Goal: Task Accomplishment & Management: Manage account settings

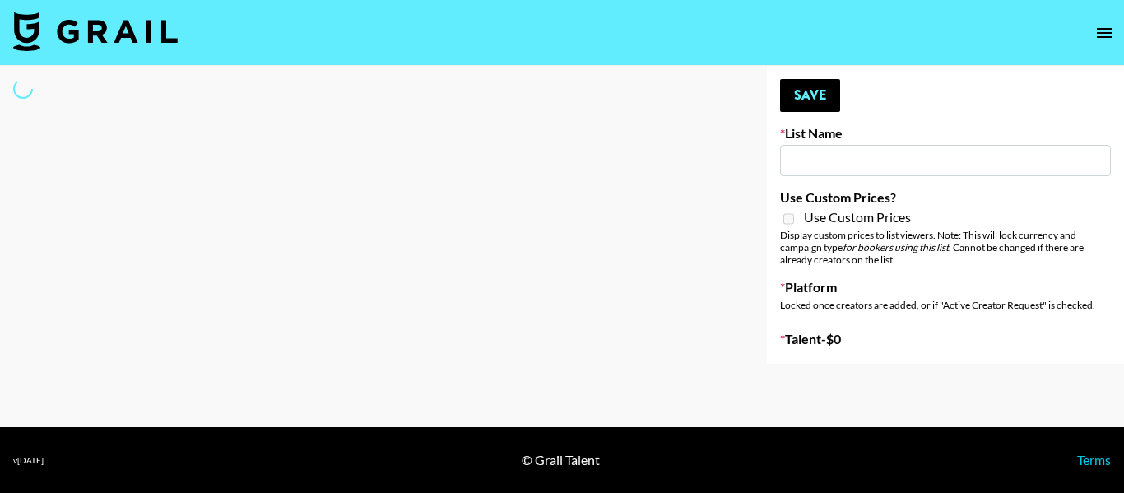
type input "Led Zeppelin - Whole Lotta Love IG"
select select "Song"
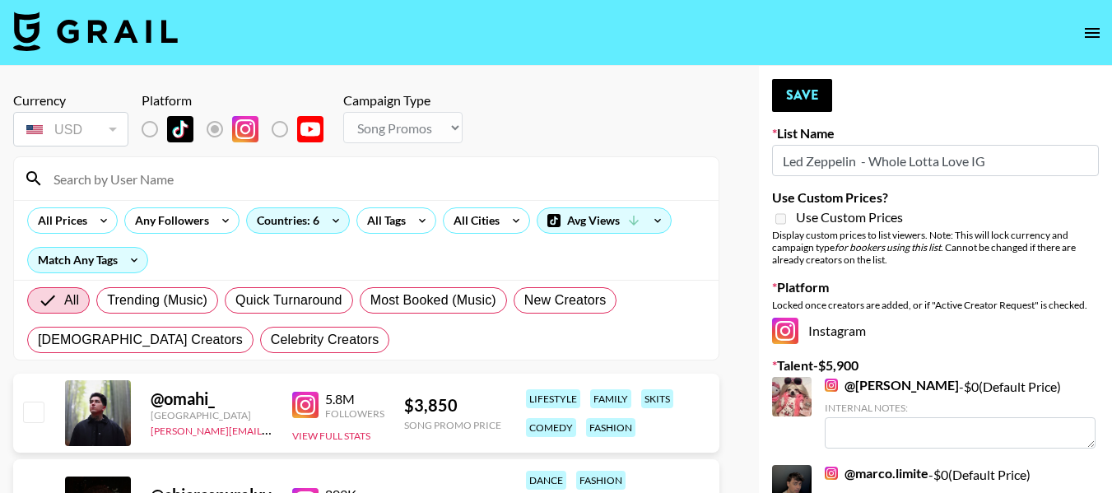
click at [294, 189] on input at bounding box center [376, 178] width 665 height 26
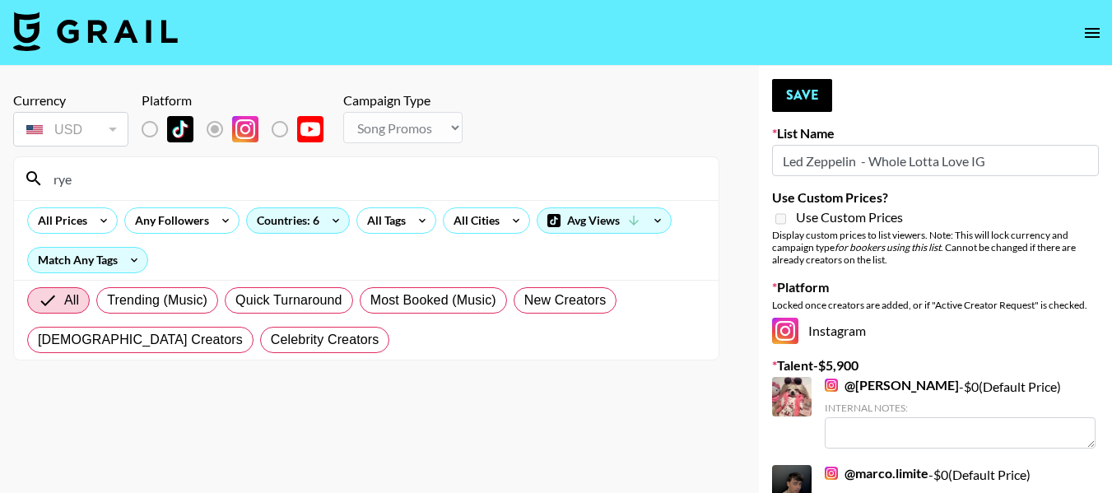
type input "ry"
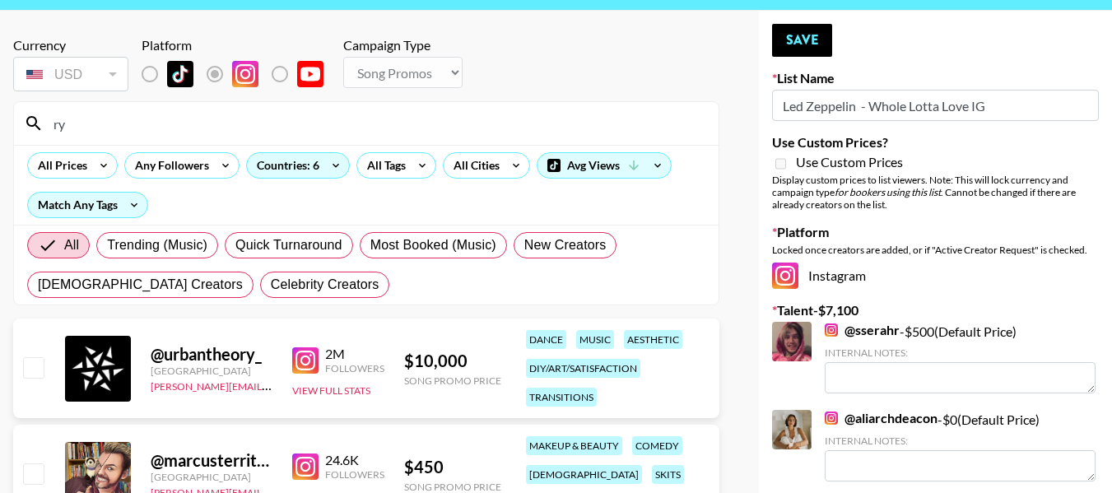
scroll to position [82, 0]
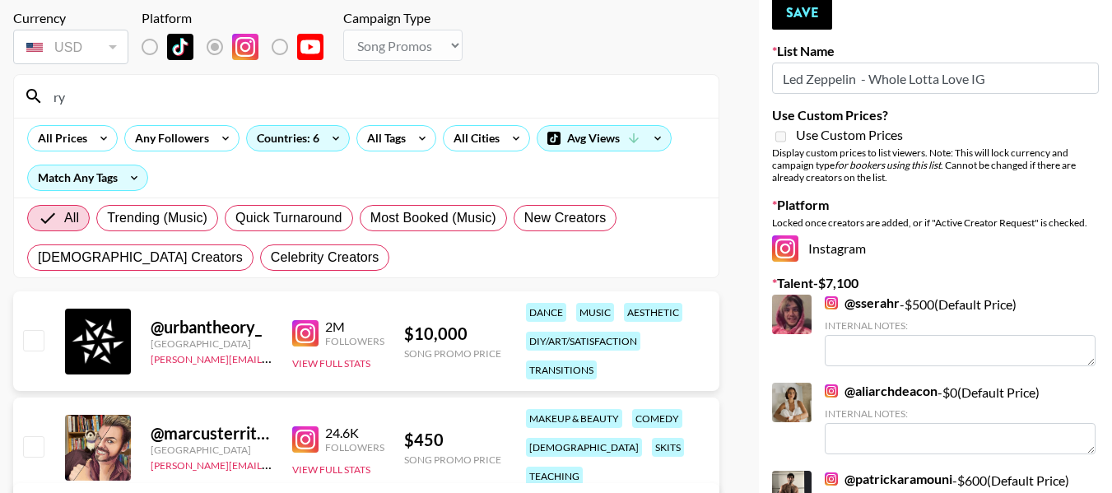
click at [220, 98] on input "ry" at bounding box center [376, 96] width 665 height 26
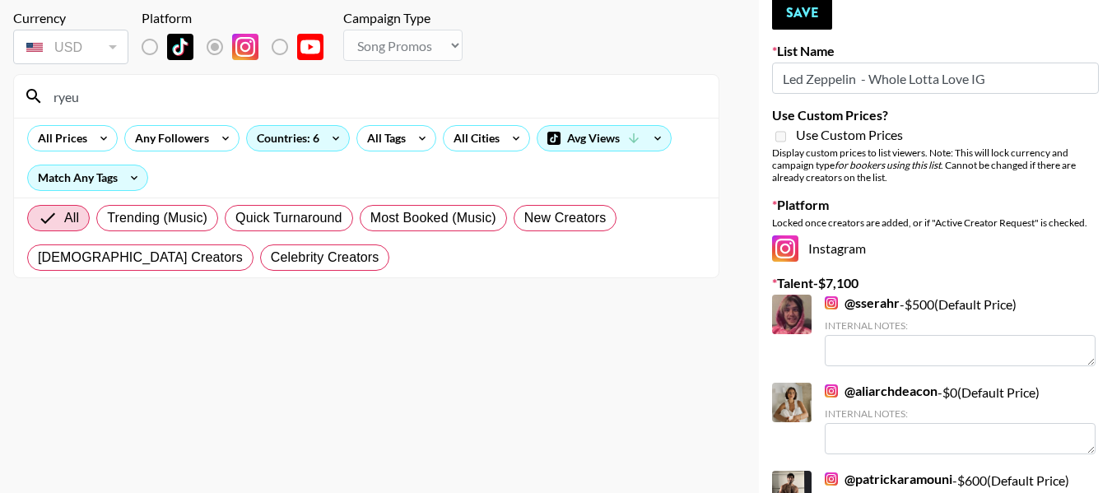
click at [161, 93] on input "ryeu" at bounding box center [376, 96] width 665 height 26
click at [250, 95] on input "rye" at bounding box center [376, 96] width 665 height 26
type input "r"
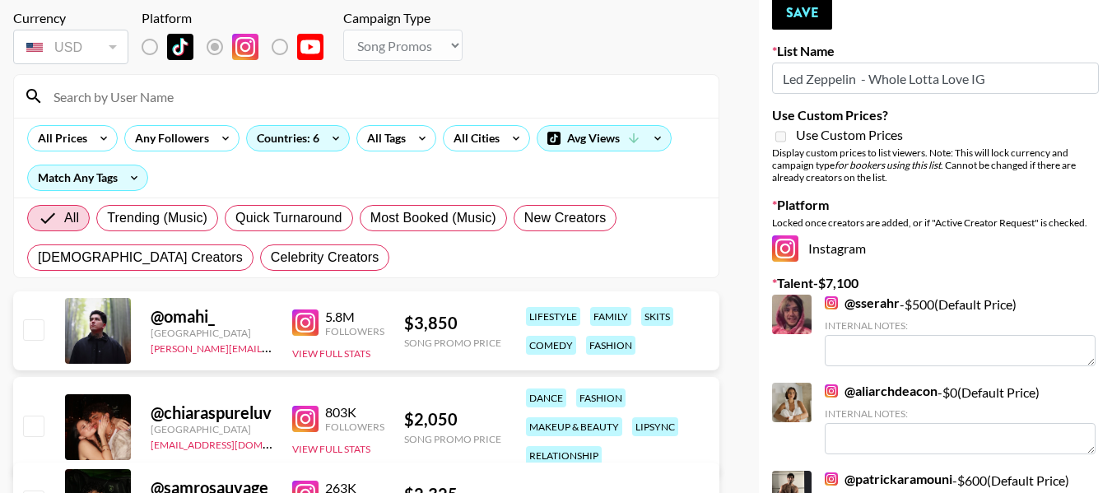
paste input "[PERSON_NAME]'s profile picture ryeuasim"
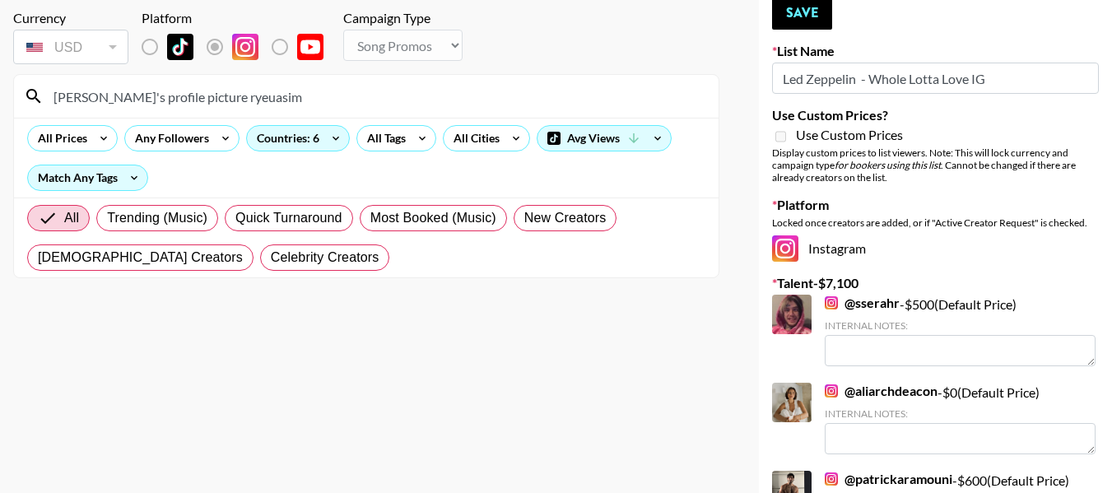
drag, startPoint x: 105, startPoint y: 98, endPoint x: 319, endPoint y: 109, distance: 213.5
click at [319, 109] on input "[PERSON_NAME]'s profile picture ryeuasim" at bounding box center [376, 96] width 665 height 26
type input "ryeuasim"
click at [146, 97] on input "ryeuasim" at bounding box center [376, 96] width 665 height 26
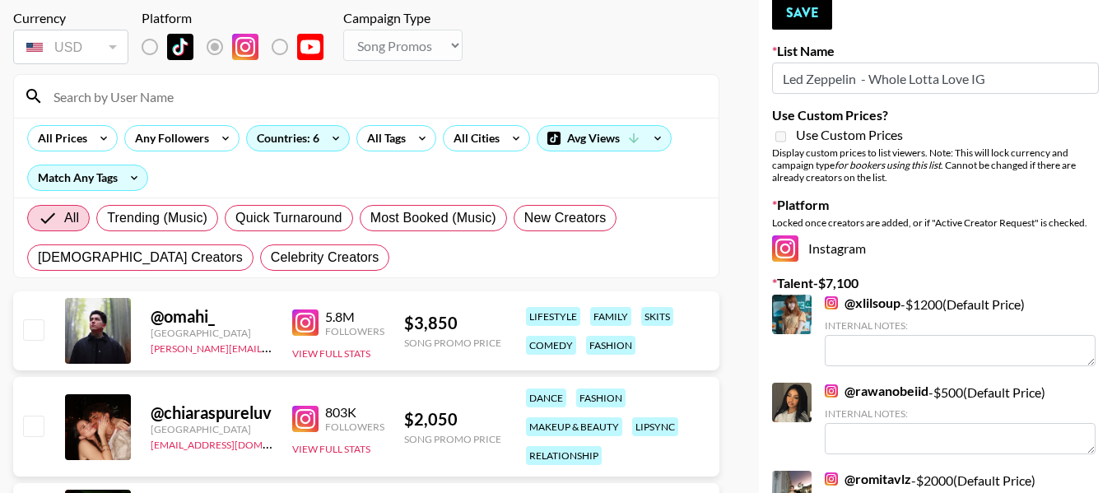
paste input "[PERSON_NAME]'s profile picture ryeuasim"
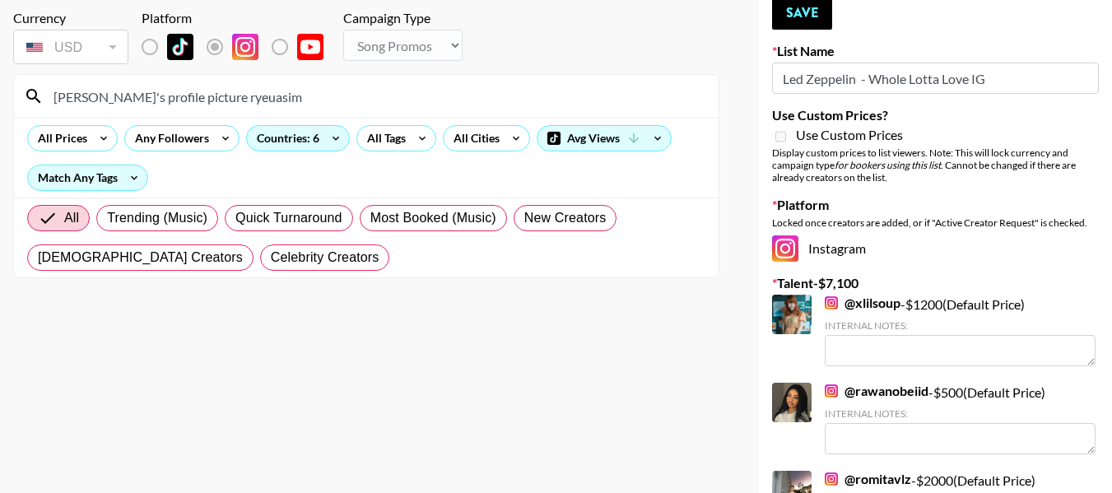
drag, startPoint x: 200, startPoint y: 100, endPoint x: 0, endPoint y: 77, distance: 201.4
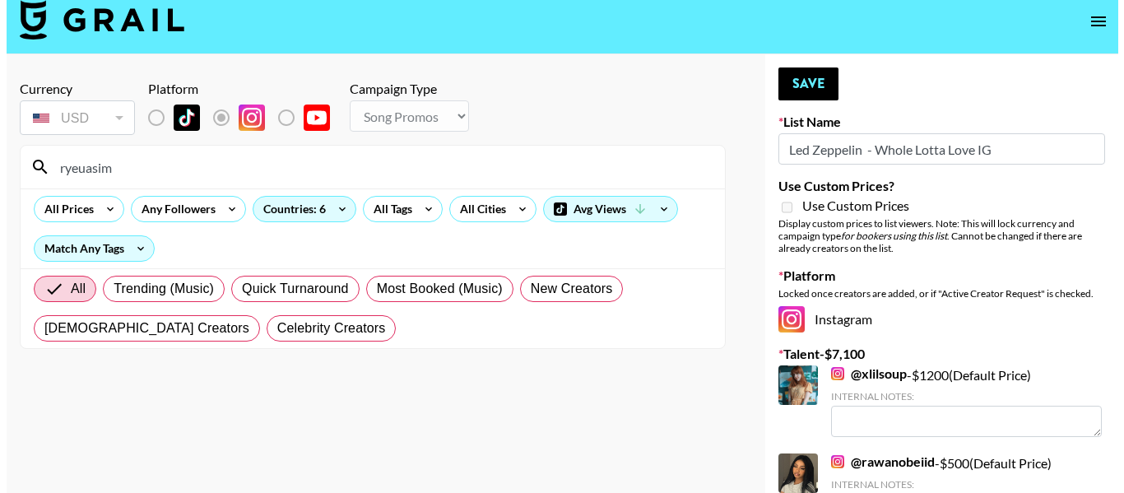
scroll to position [0, 0]
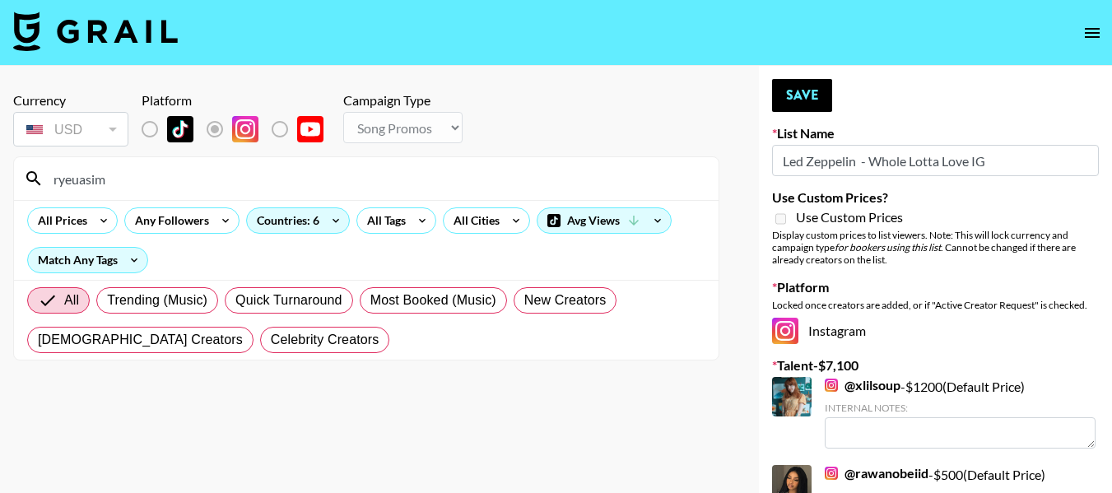
click at [116, 178] on input "ryeuasim" at bounding box center [376, 178] width 665 height 26
type input "rye"
click at [508, 214] on icon at bounding box center [516, 220] width 26 height 25
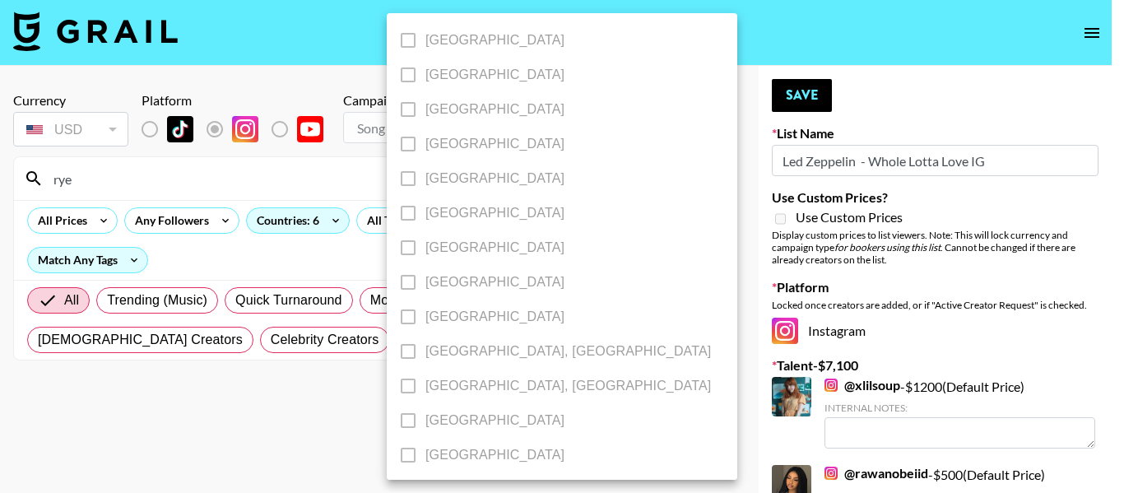
scroll to position [1729, 0]
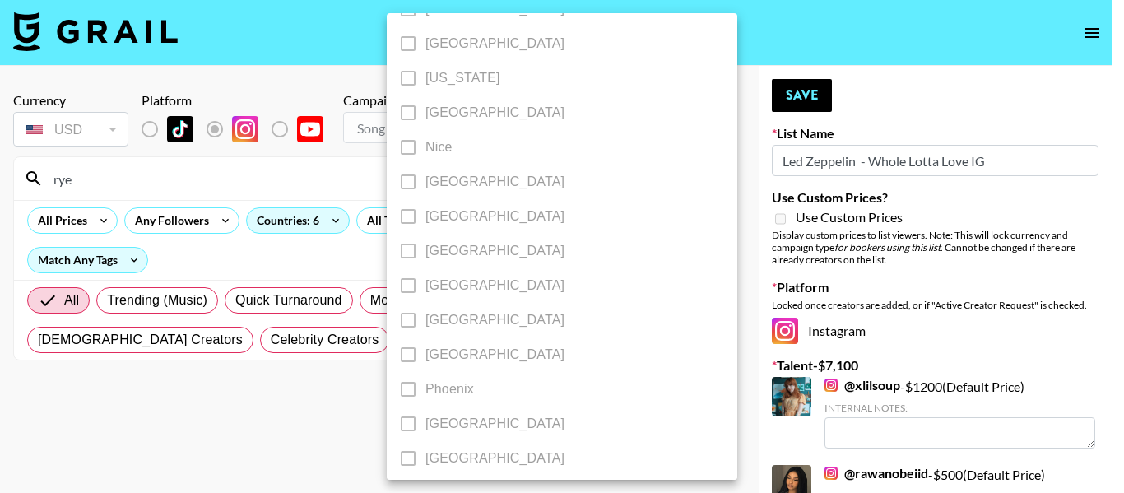
click at [233, 180] on div at bounding box center [562, 246] width 1124 height 493
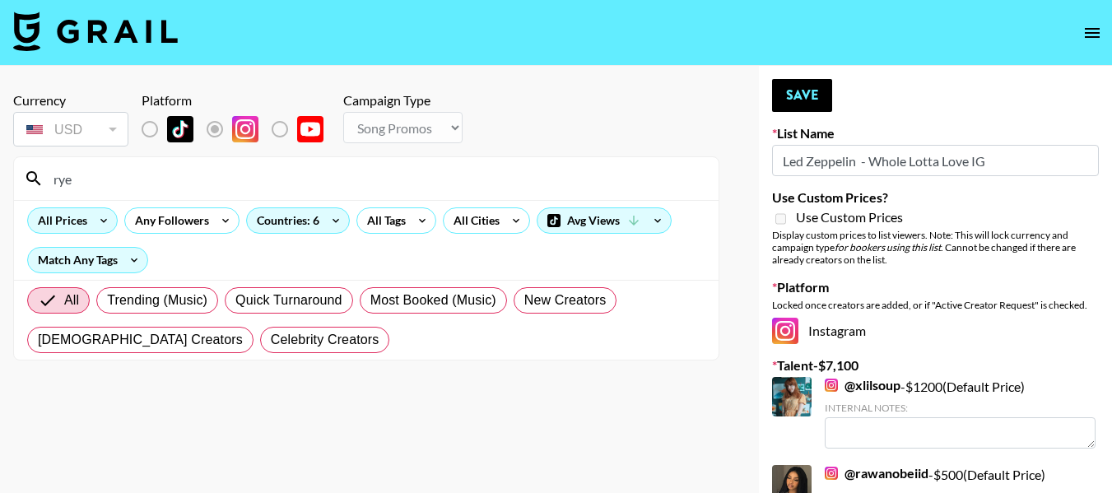
click at [95, 226] on icon at bounding box center [104, 220] width 26 height 25
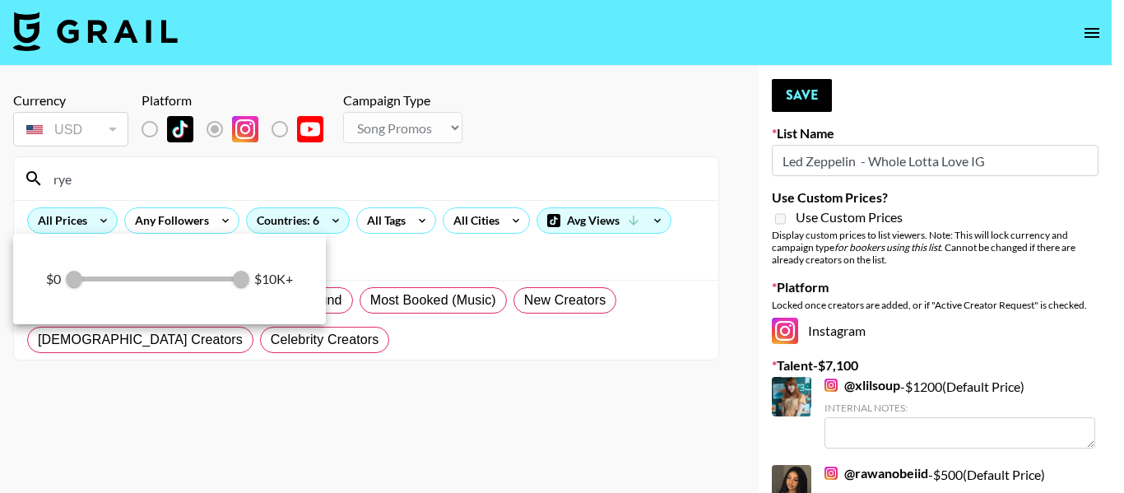
click at [95, 226] on div at bounding box center [562, 246] width 1124 height 493
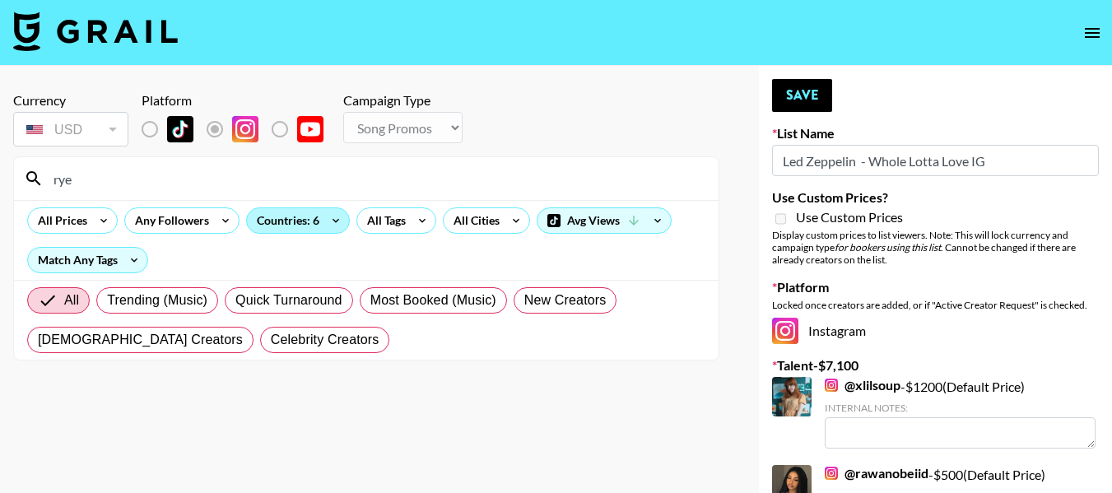
click at [310, 221] on div "Countries: 6" at bounding box center [298, 220] width 102 height 25
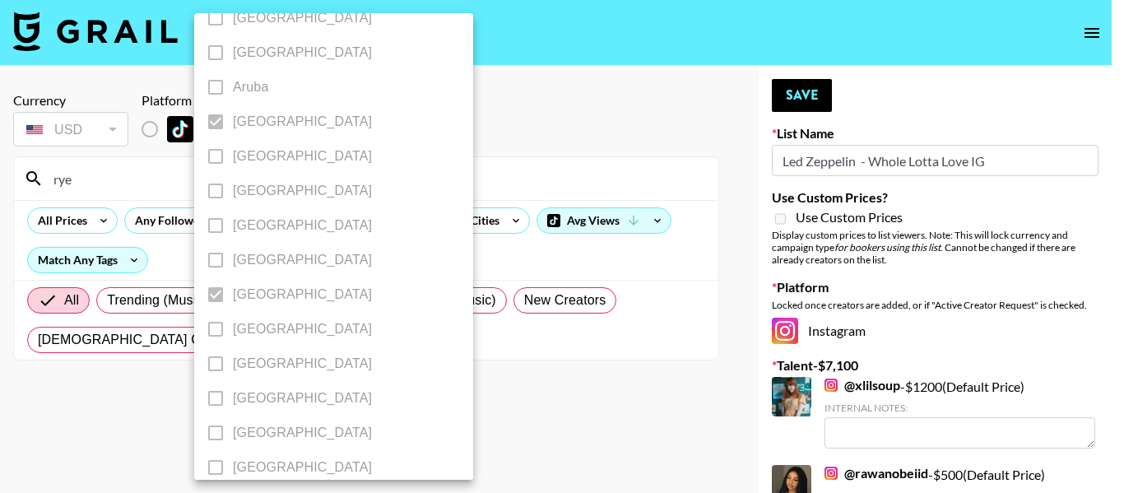
scroll to position [0, 0]
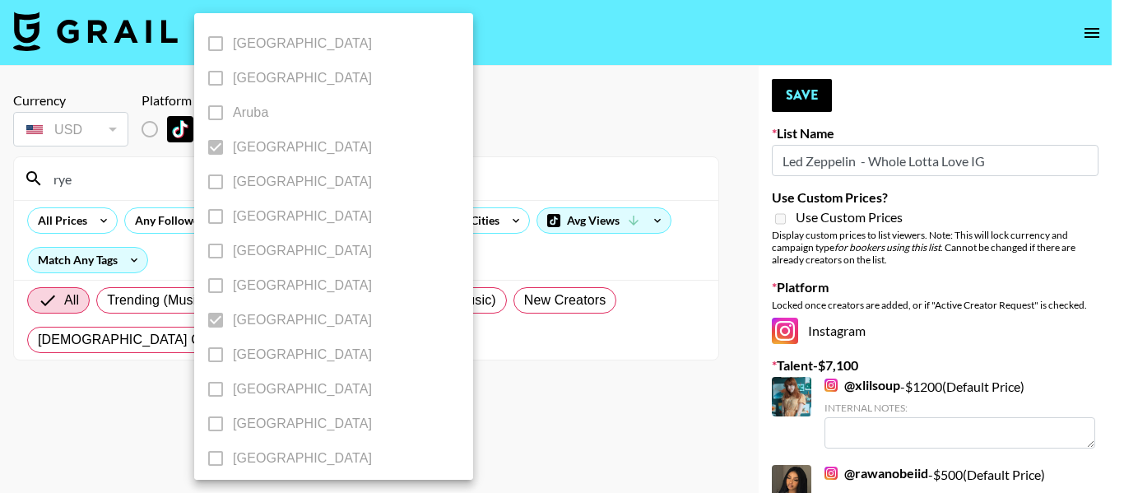
click at [216, 150] on label "[GEOGRAPHIC_DATA]" at bounding box center [322, 147] width 249 height 35
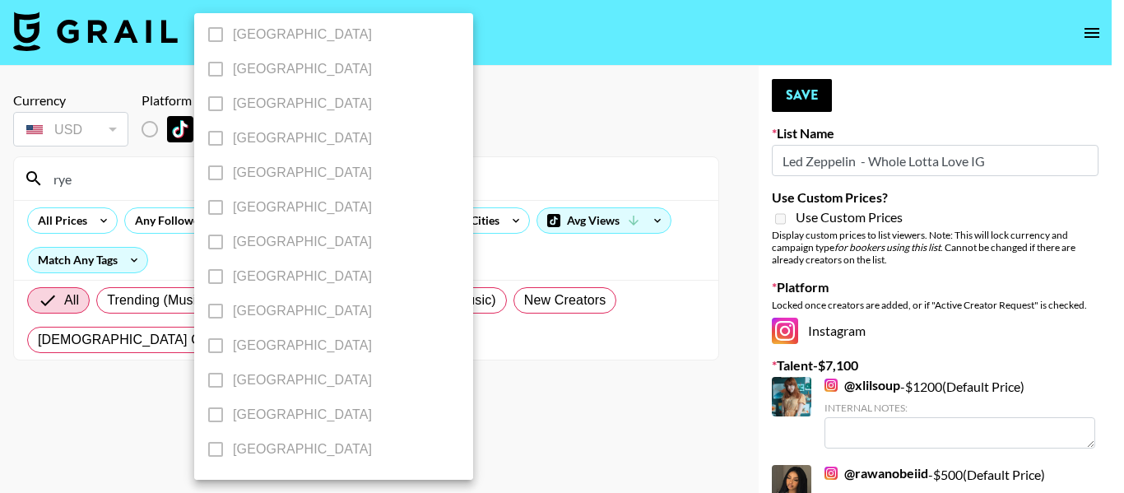
click at [142, 365] on div at bounding box center [562, 246] width 1124 height 493
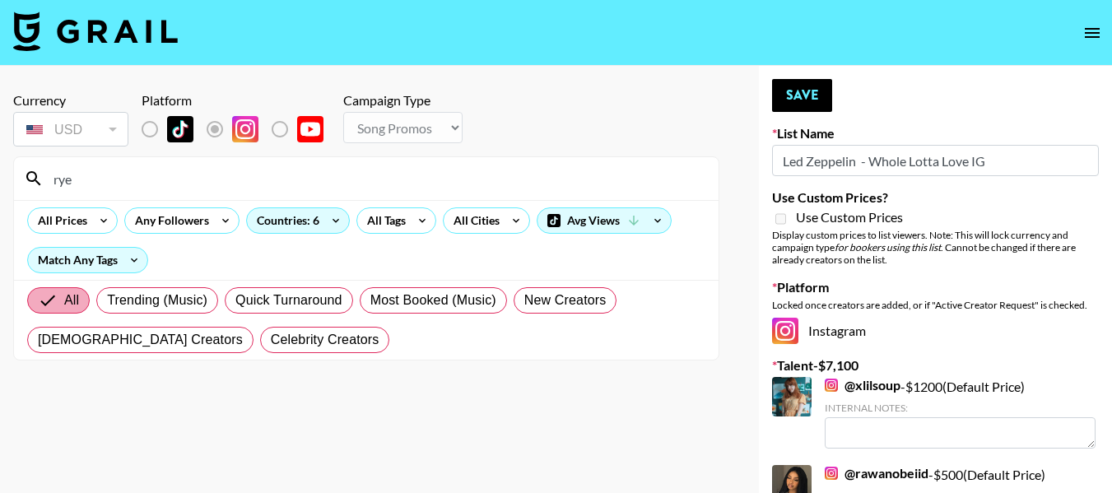
click at [74, 307] on span "All" at bounding box center [71, 301] width 15 height 20
click at [64, 307] on input "All" at bounding box center [51, 301] width 26 height 20
click at [338, 212] on icon at bounding box center [336, 220] width 26 height 25
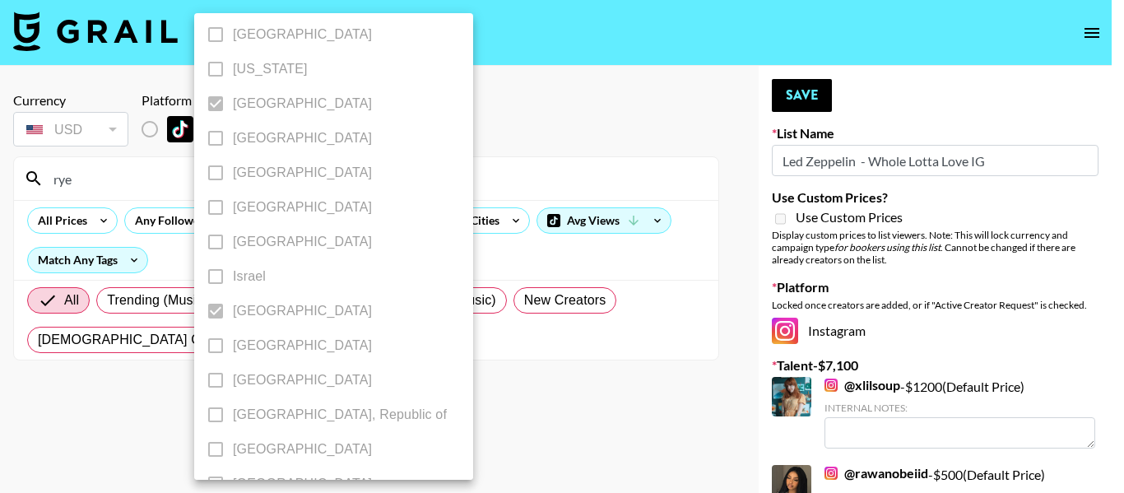
scroll to position [439, 0]
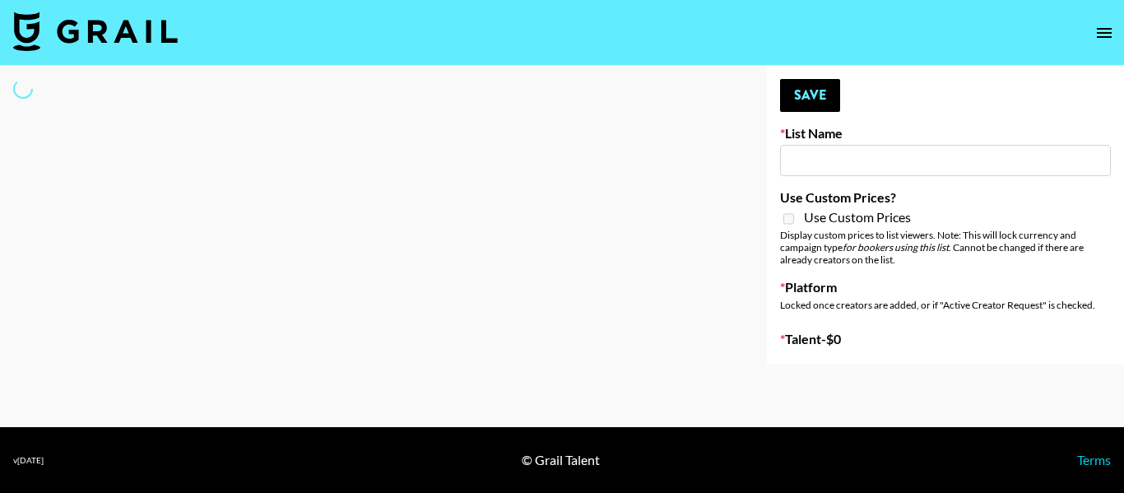
type input "Led Zeppelin - Whole Lotta Love IG"
select select "Song"
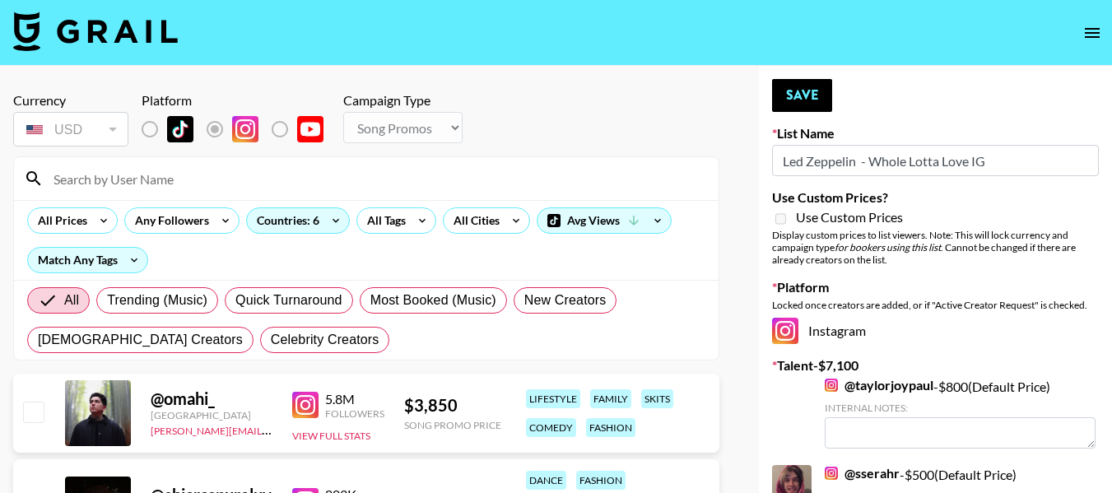
click at [955, 246] on div "Display custom prices to list viewers. Note: This will lock currency and campai…" at bounding box center [935, 247] width 327 height 37
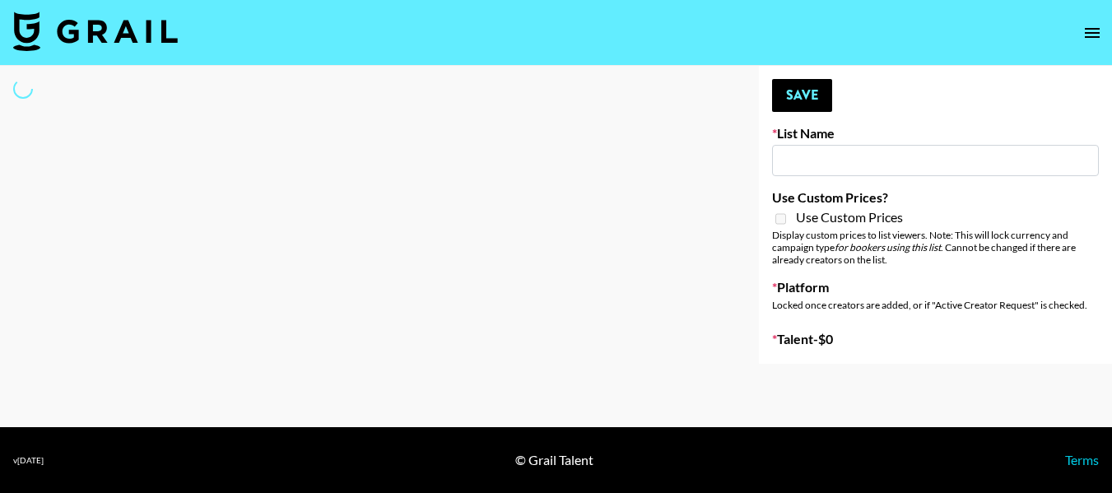
type input "The Smiths - Heaven Knows I’m Miserable Now"
select select "Song"
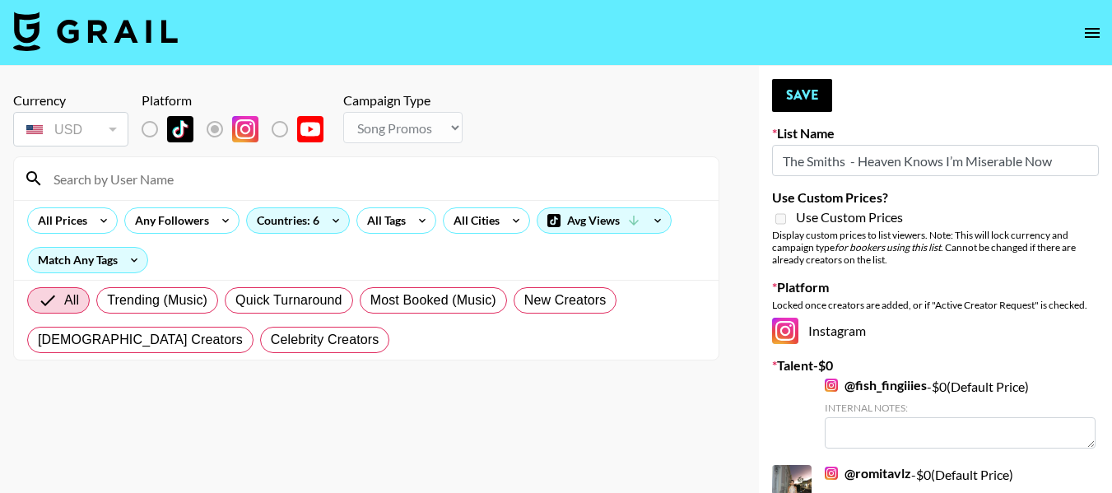
type input "The Smiths - Heaven Knows I’m Miserable Now"
